Goal: Transaction & Acquisition: Purchase product/service

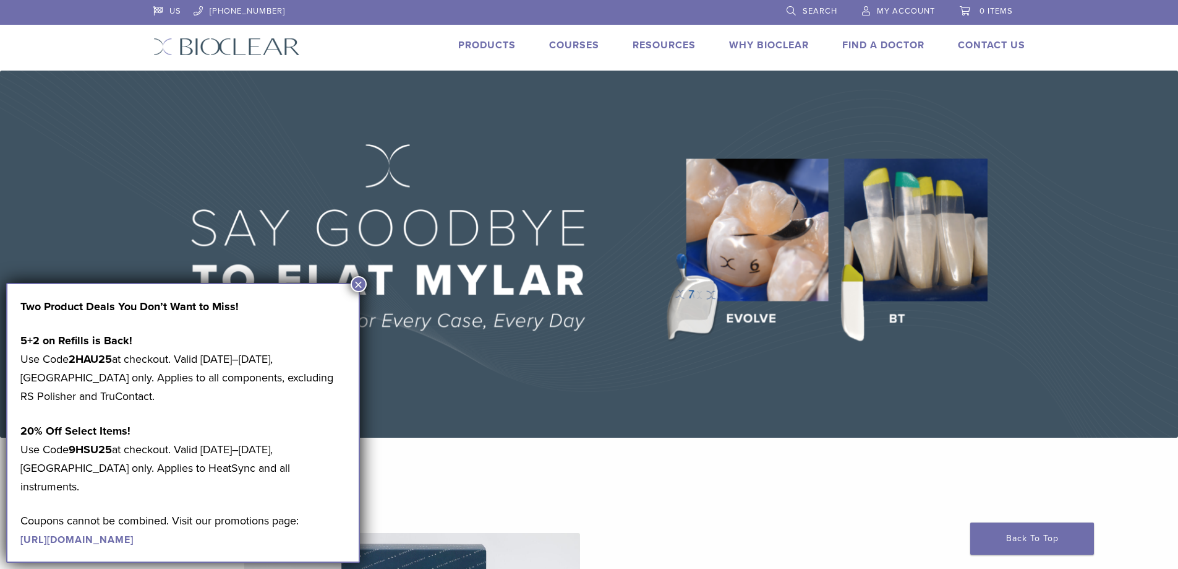
click at [357, 285] on button "×" at bounding box center [359, 284] width 16 height 16
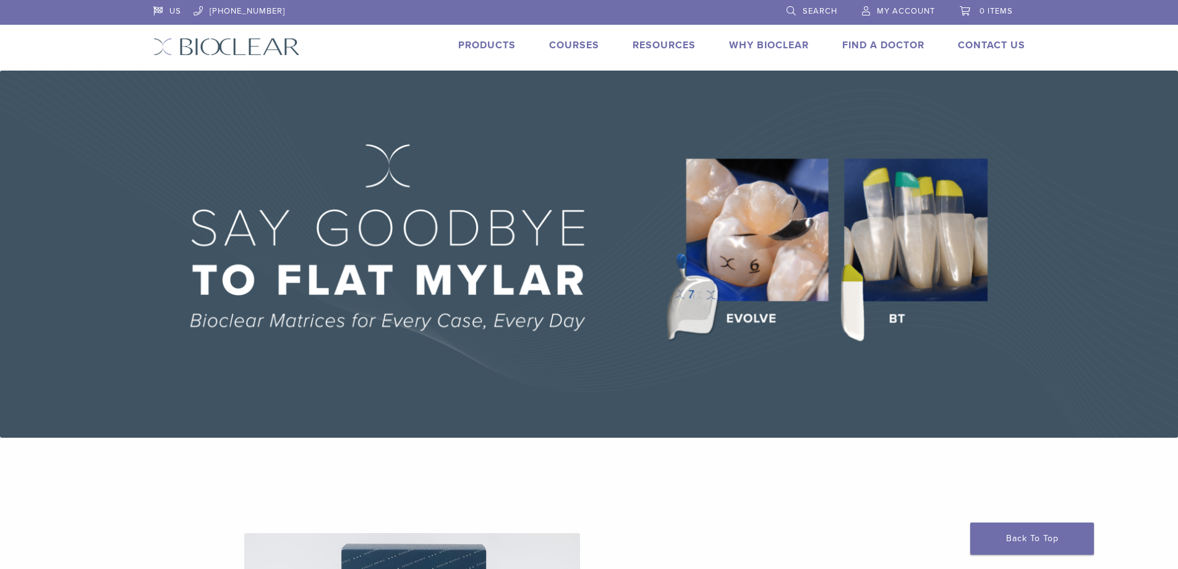
click at [909, 12] on span "My Account" at bounding box center [906, 11] width 58 height 10
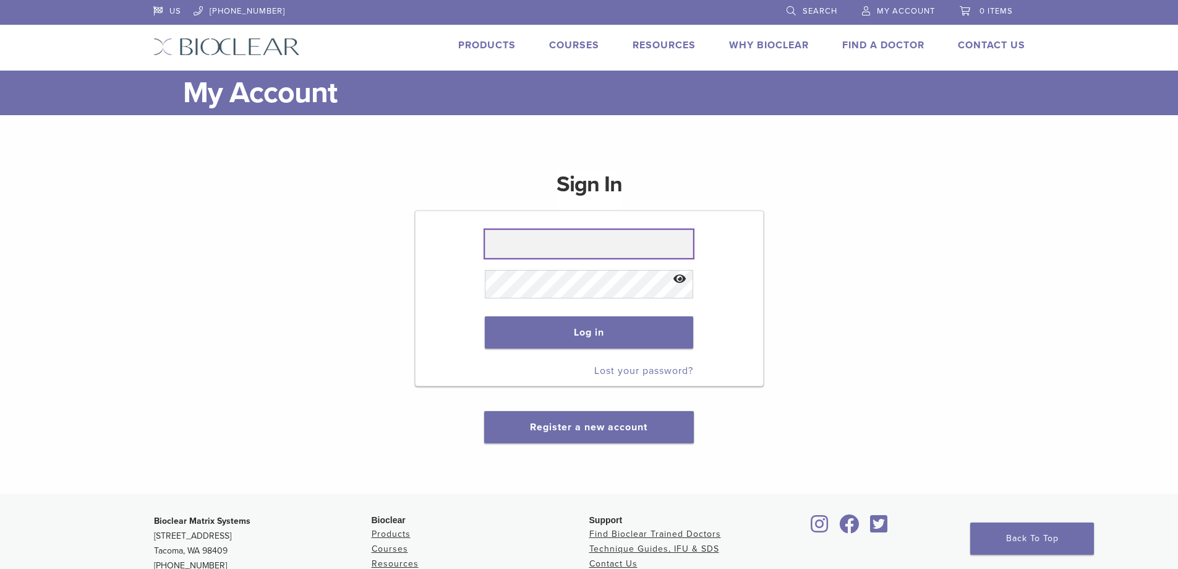
click at [578, 250] on input "text" at bounding box center [589, 244] width 208 height 28
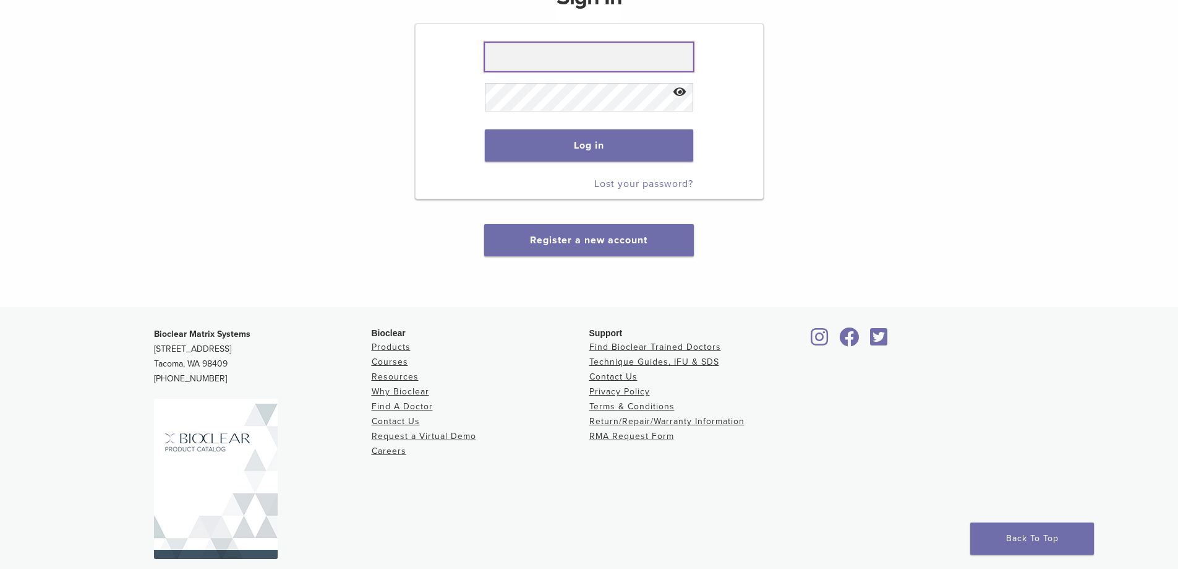
scroll to position [221, 0]
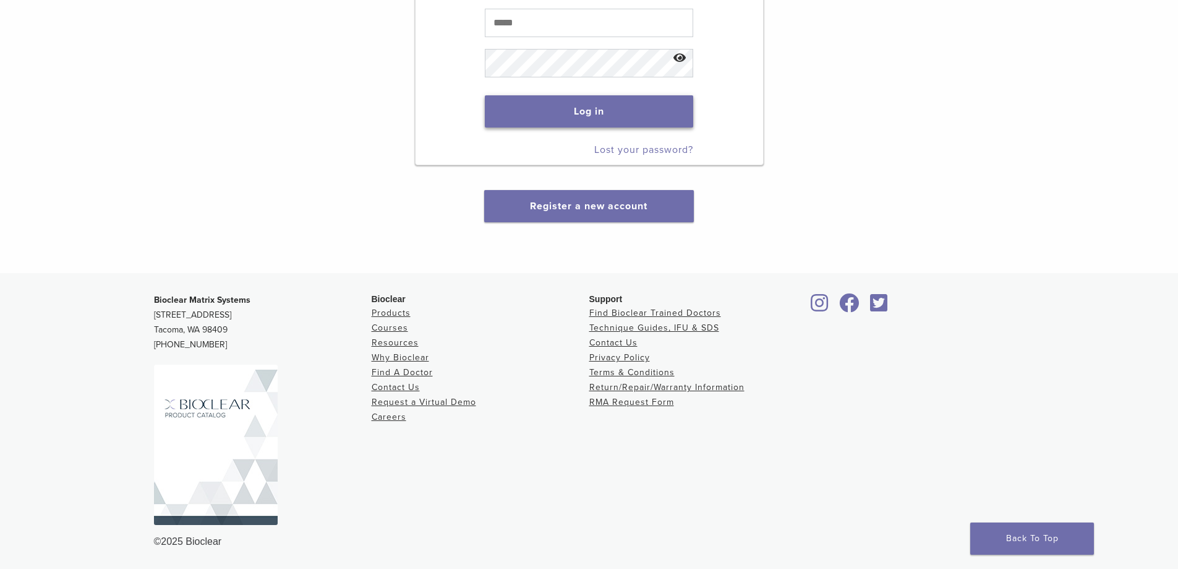
click at [620, 118] on button "Log in" at bounding box center [589, 111] width 208 height 32
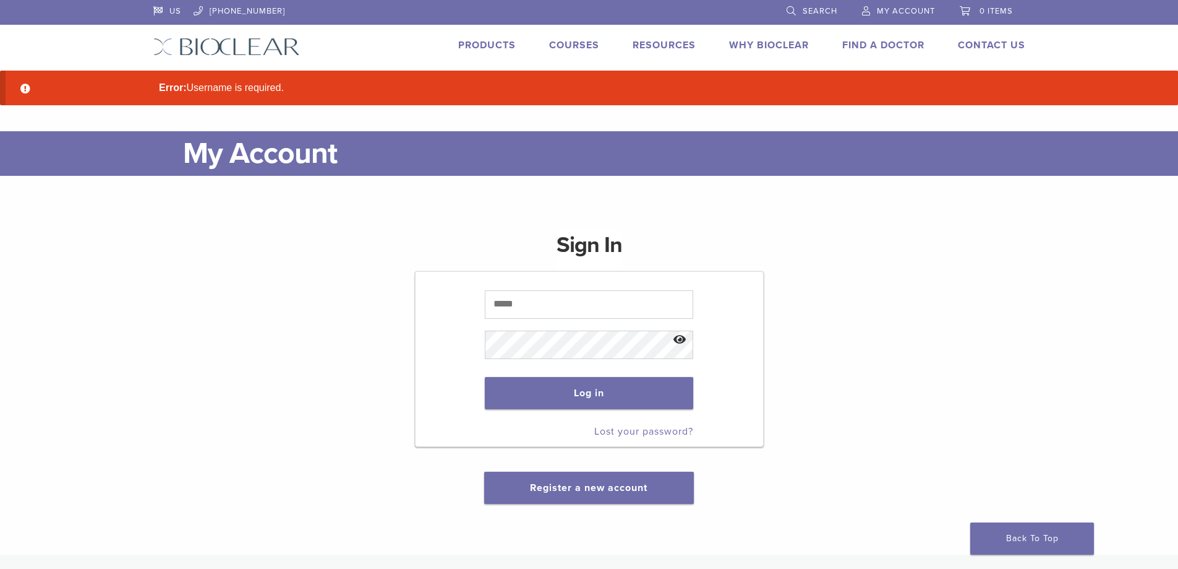
click at [481, 41] on link "Products" at bounding box center [487, 45] width 58 height 12
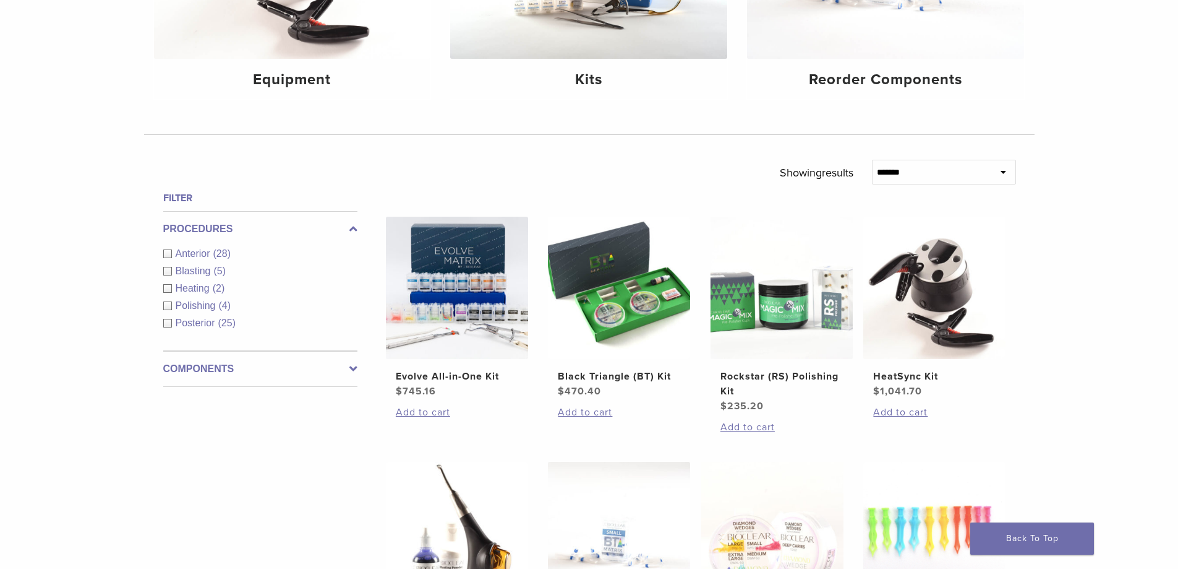
scroll to position [309, 0]
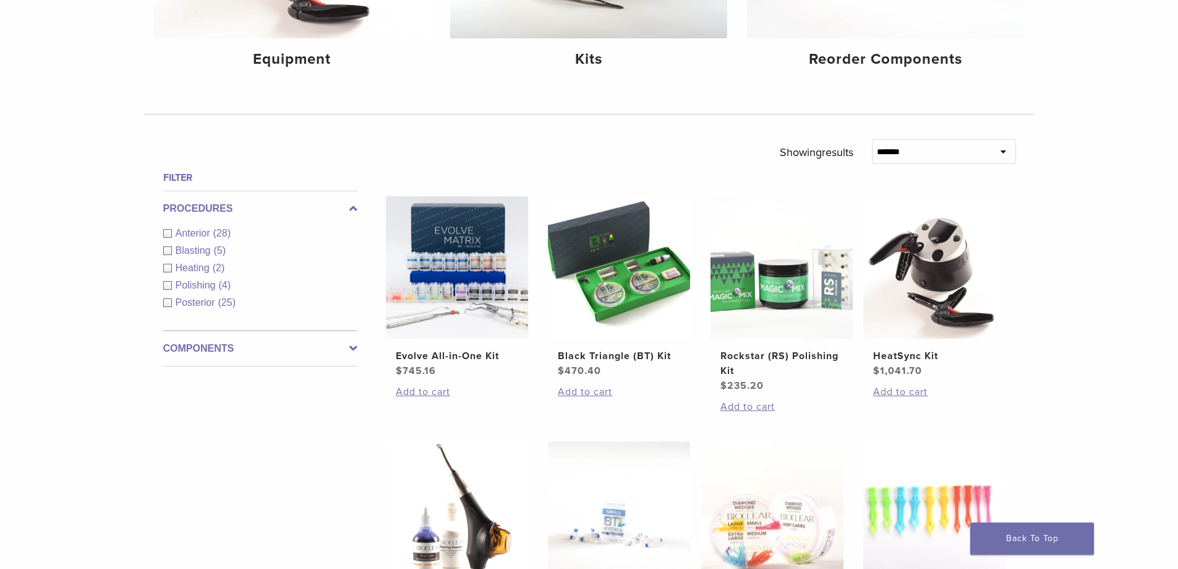
click at [187, 303] on span "Posterior" at bounding box center [197, 302] width 43 height 11
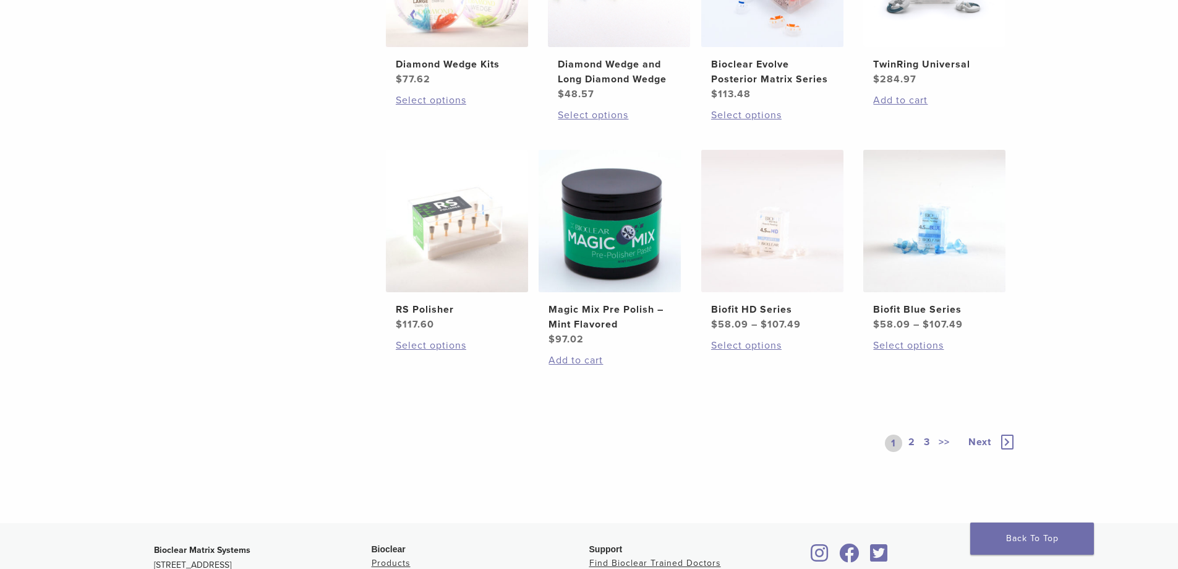
scroll to position [866, 0]
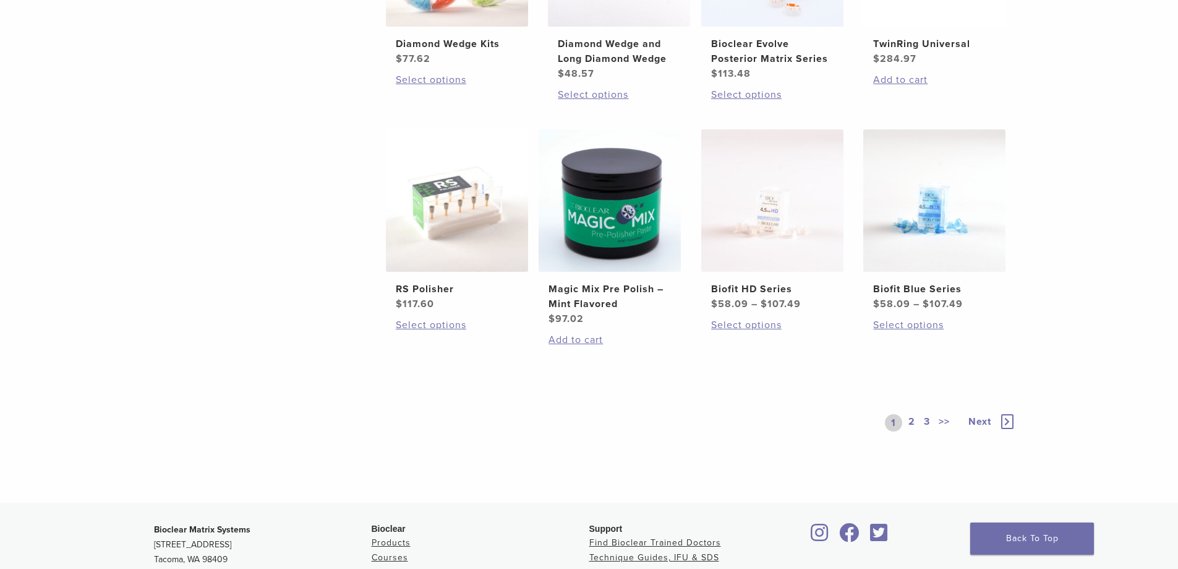
click at [1011, 420] on icon at bounding box center [1008, 421] width 12 height 15
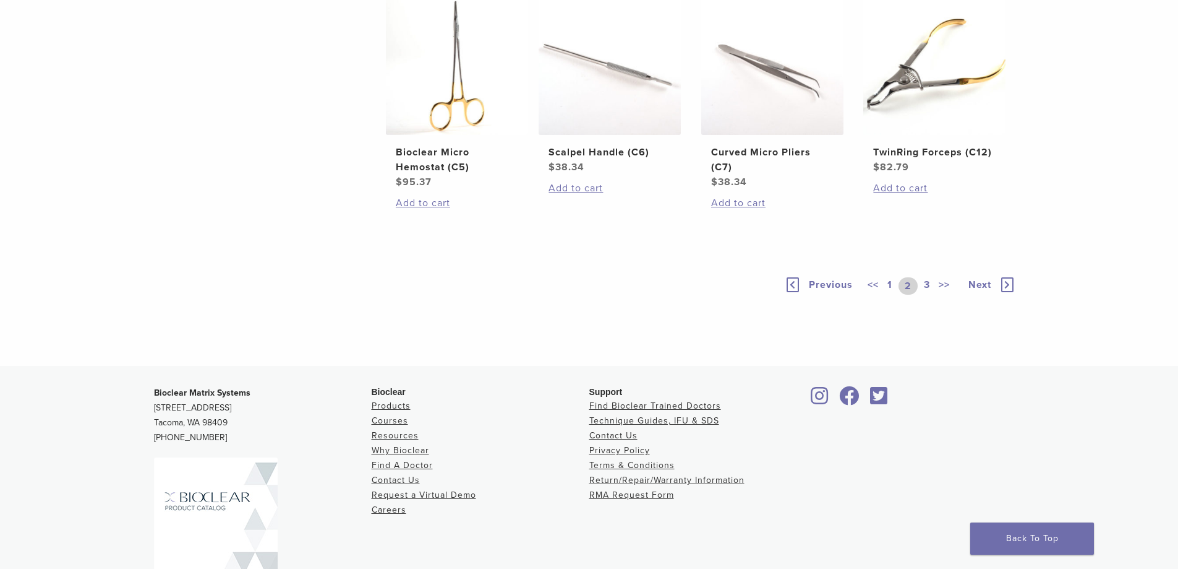
scroll to position [866, 0]
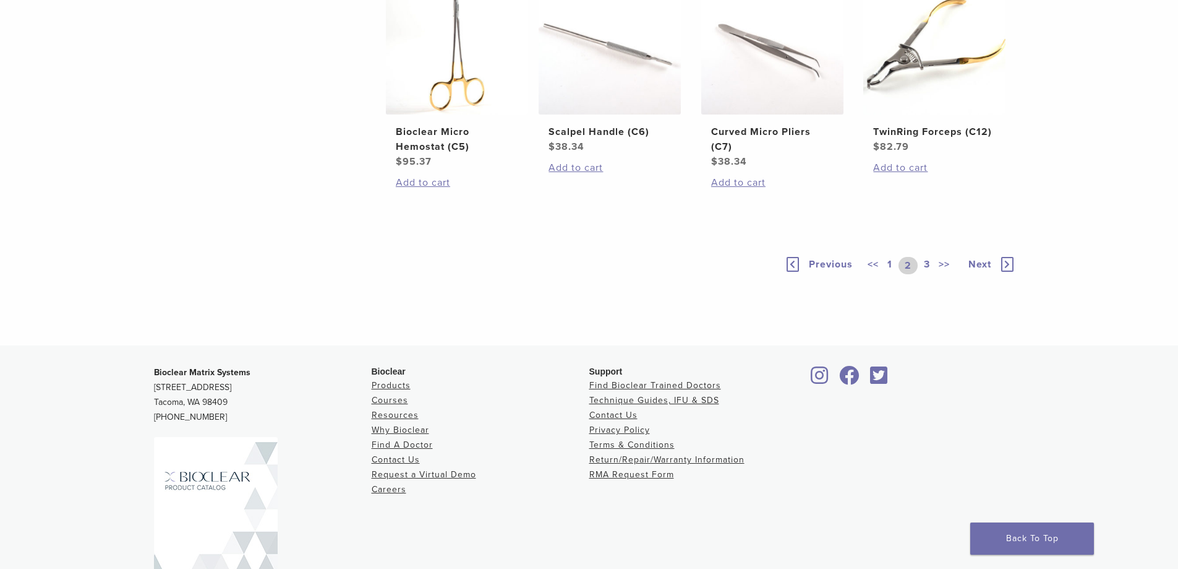
click at [1012, 272] on icon at bounding box center [1008, 264] width 12 height 15
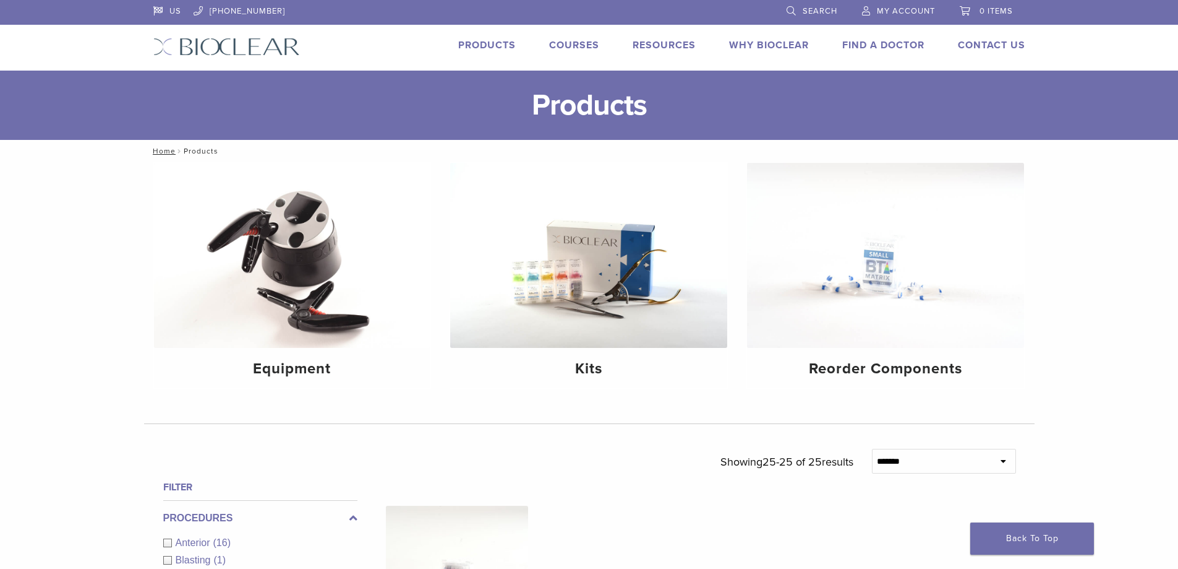
click at [484, 45] on link "Products" at bounding box center [487, 45] width 58 height 12
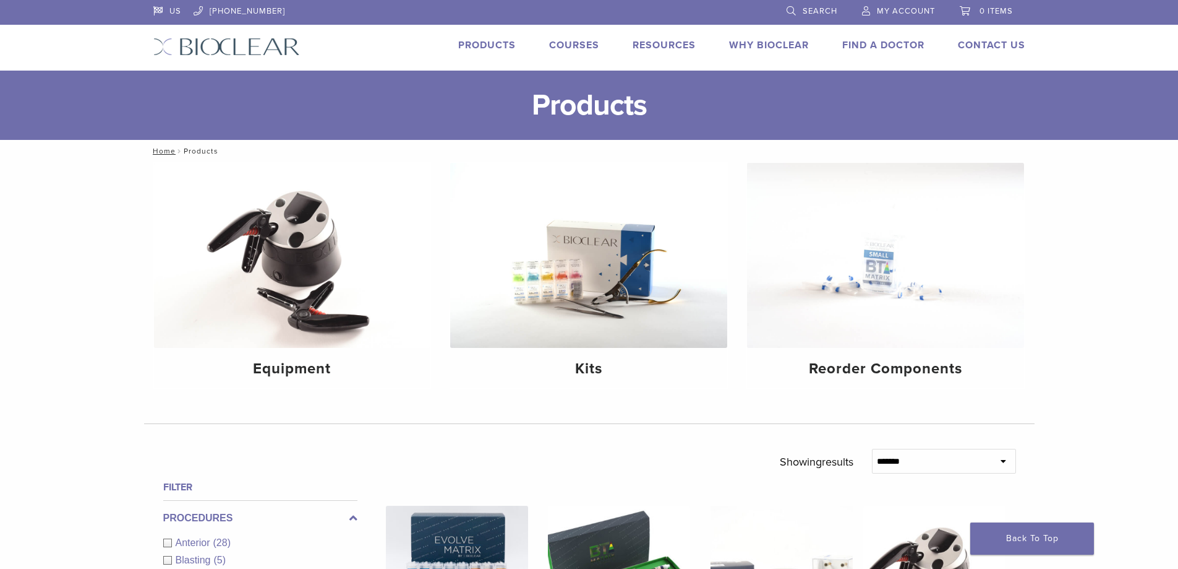
click at [783, 6] on li "Search" at bounding box center [812, 11] width 75 height 23
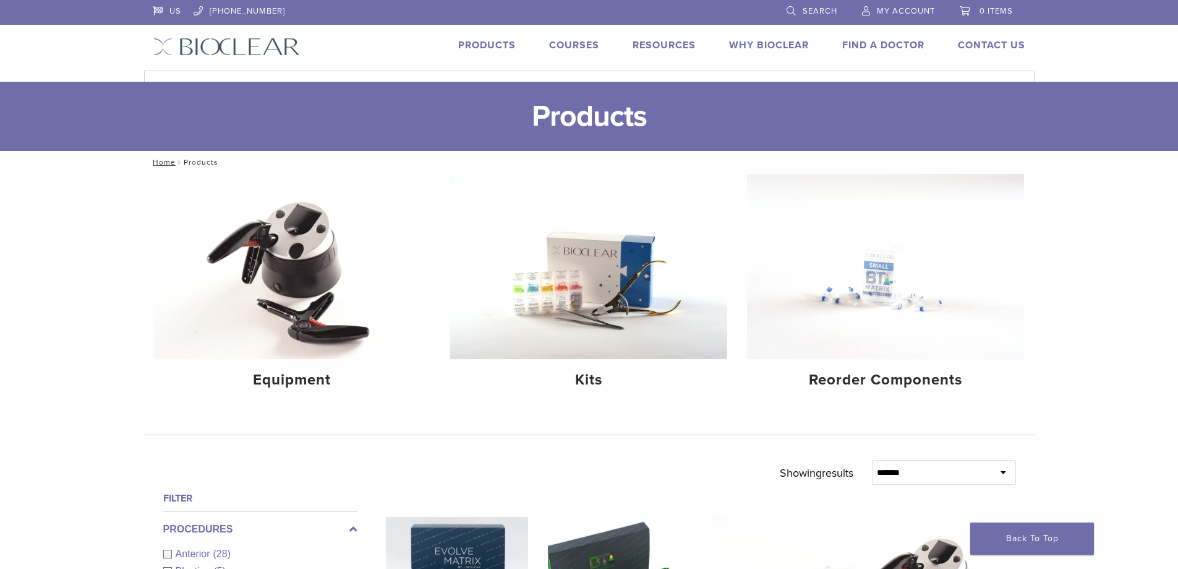
click at [821, 11] on span "Search" at bounding box center [820, 11] width 35 height 10
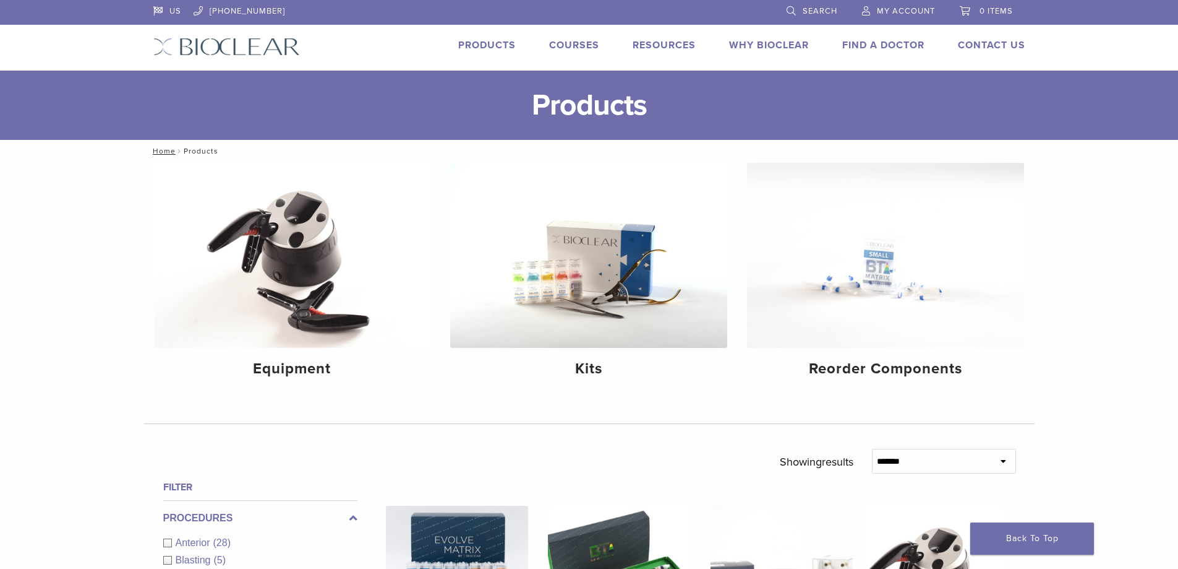
click at [821, 11] on span "Search" at bounding box center [820, 11] width 35 height 10
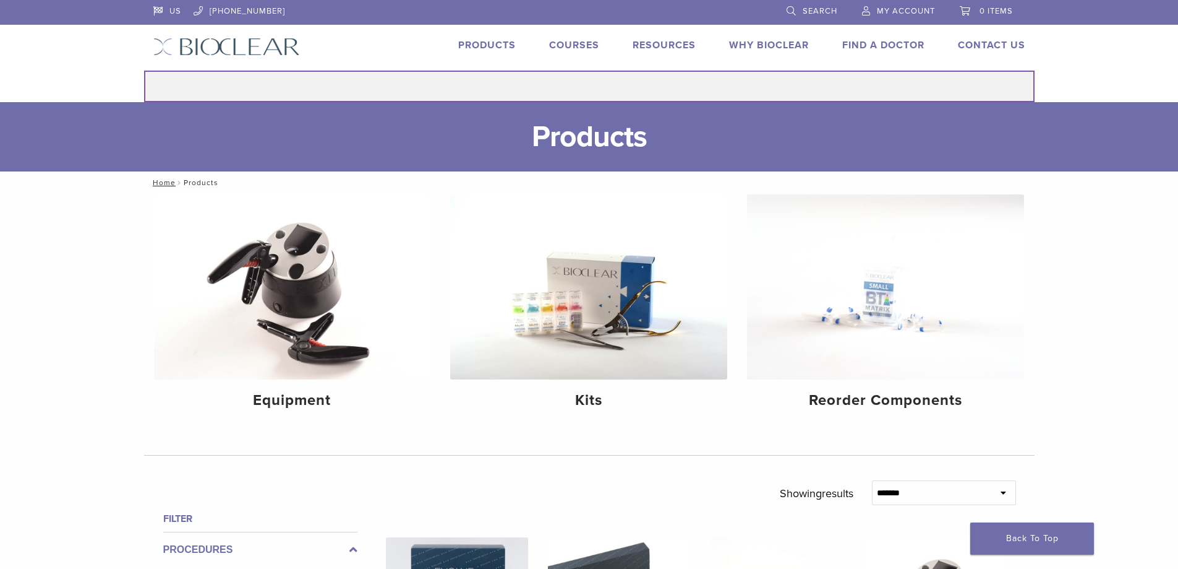
click at [669, 90] on input "Search for:" at bounding box center [589, 87] width 891 height 32
click at [144, 70] on button "Search" at bounding box center [144, 70] width 1 height 1
type input "**********"
click at [144, 70] on button "Search" at bounding box center [144, 70] width 1 height 1
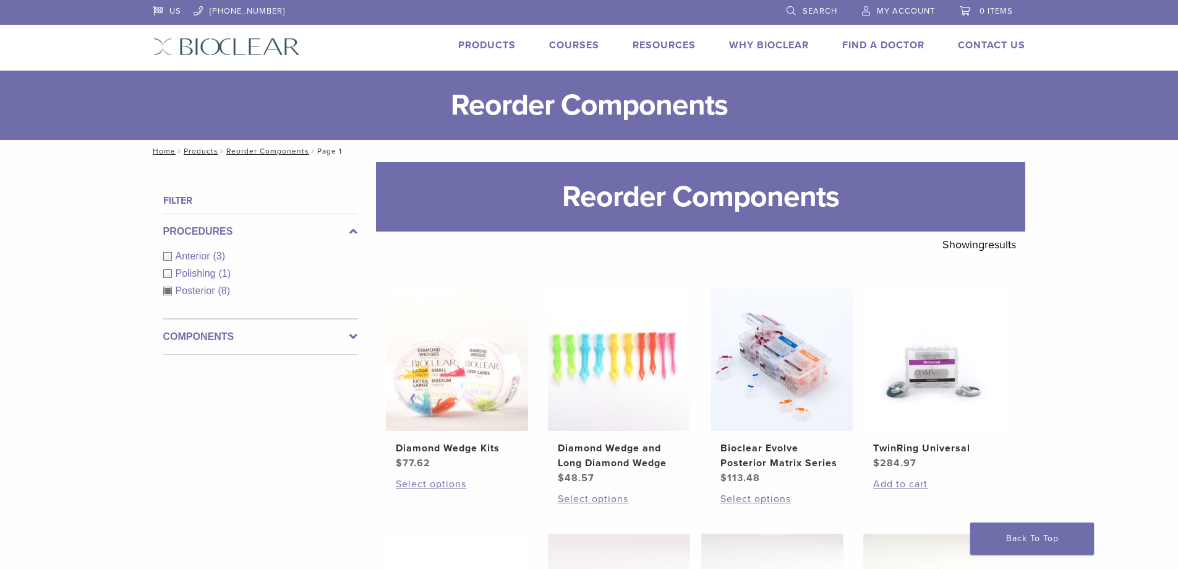
click at [804, 12] on span "Search" at bounding box center [820, 11] width 35 height 10
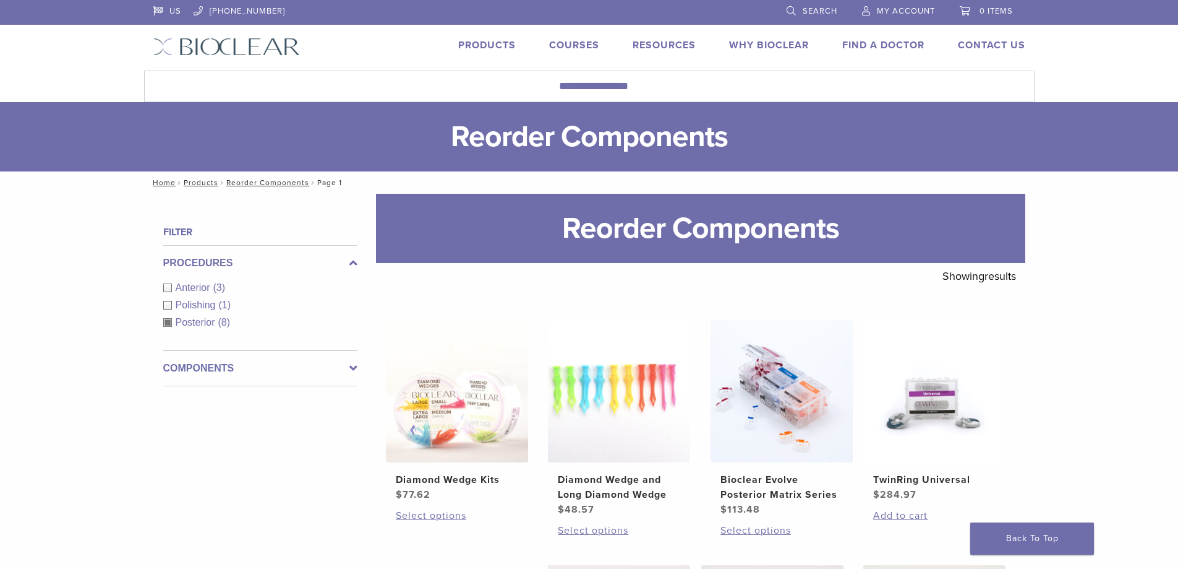
click at [1129, 288] on div "**********" at bounding box center [589, 550] width 1178 height 712
